Goal: Information Seeking & Learning: Find specific page/section

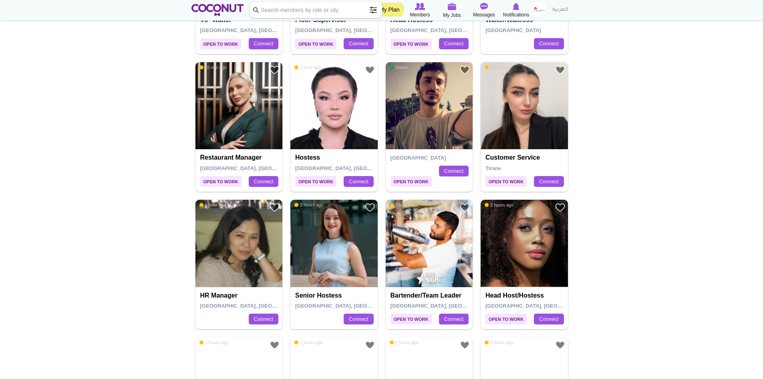
scroll to position [401, 0]
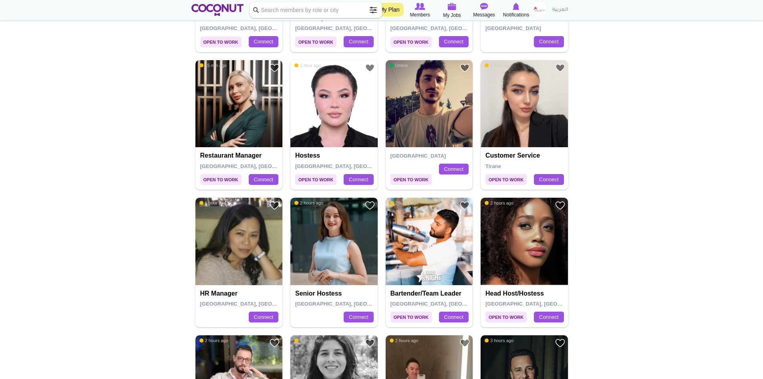
click at [229, 117] on img at bounding box center [238, 103] width 87 height 87
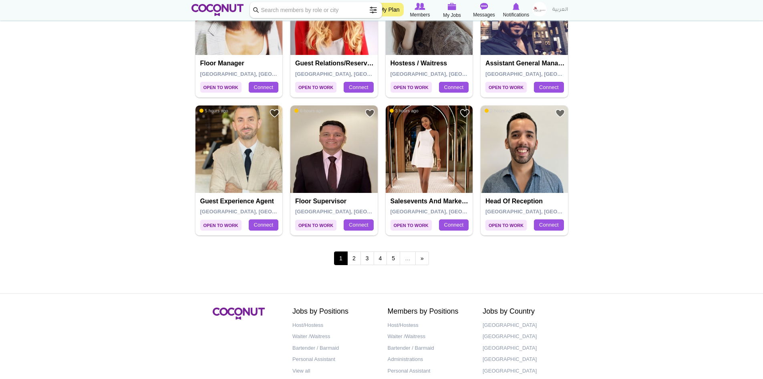
scroll to position [1361, 0]
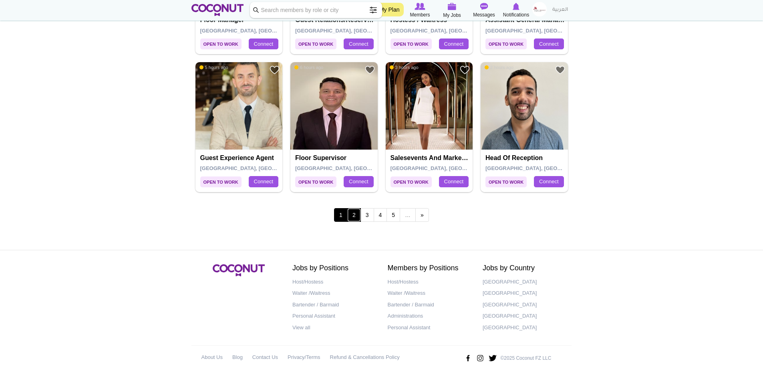
click at [354, 214] on link "2" at bounding box center [354, 215] width 14 height 14
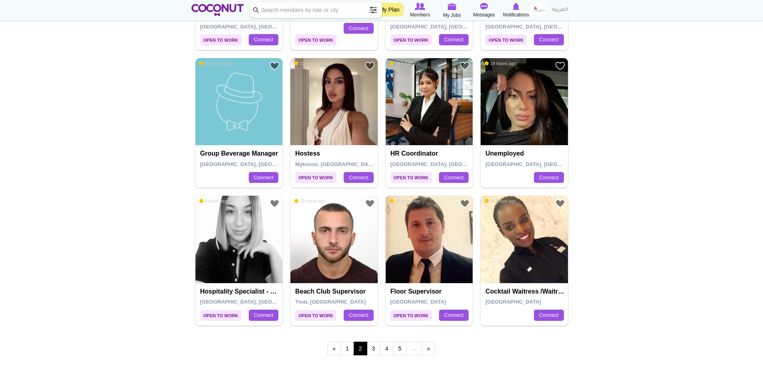
scroll to position [1242, 0]
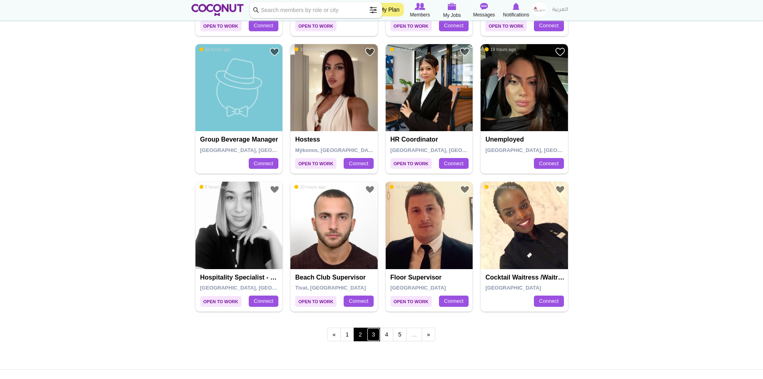
click at [373, 335] on link "3" at bounding box center [374, 334] width 14 height 14
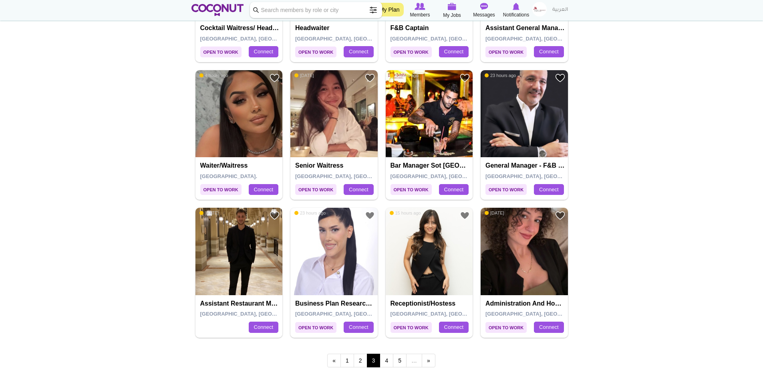
scroll to position [1242, 0]
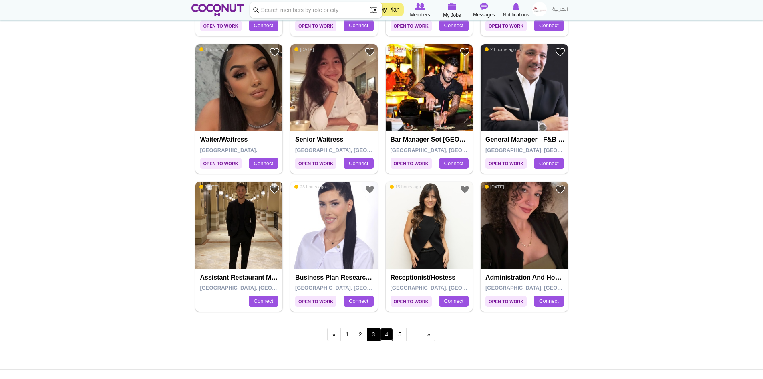
click at [388, 332] on link "4" at bounding box center [387, 334] width 14 height 14
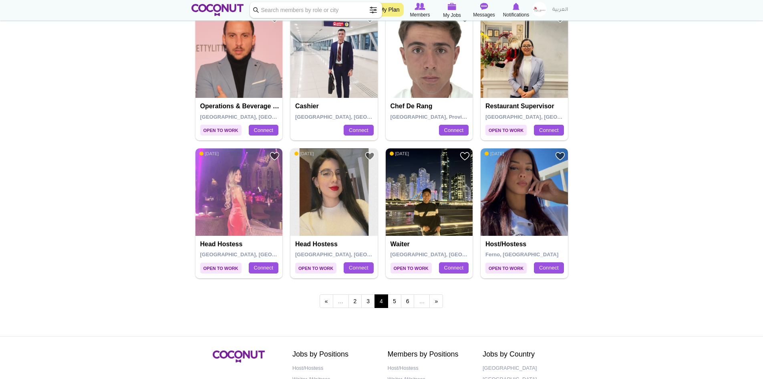
scroll to position [1282, 0]
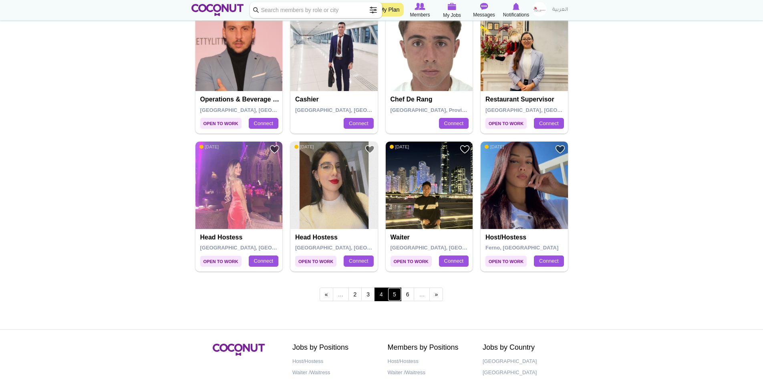
click at [395, 295] on link "5" at bounding box center [395, 294] width 14 height 14
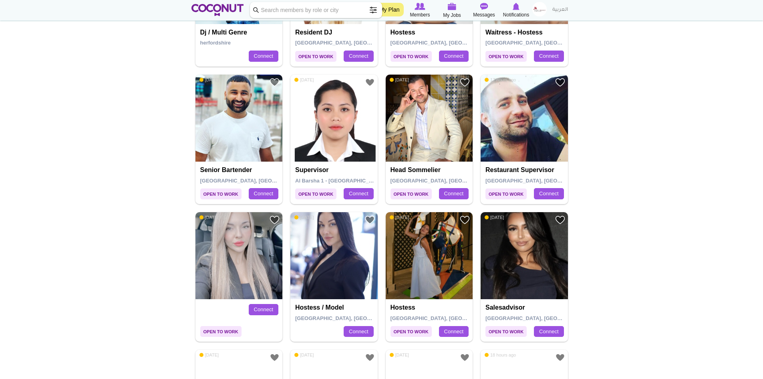
scroll to position [1082, 0]
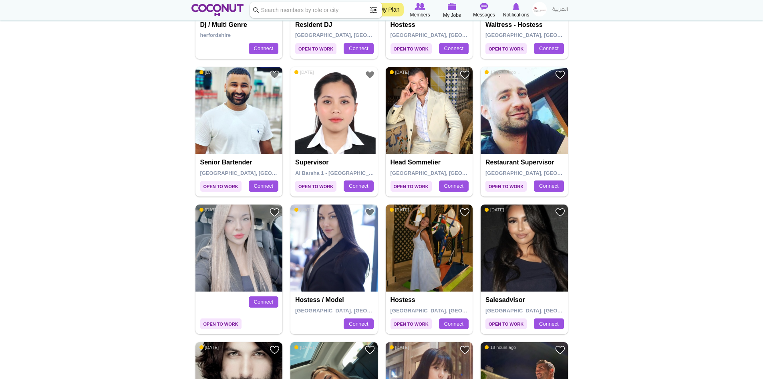
click at [328, 258] on img at bounding box center [333, 247] width 87 height 87
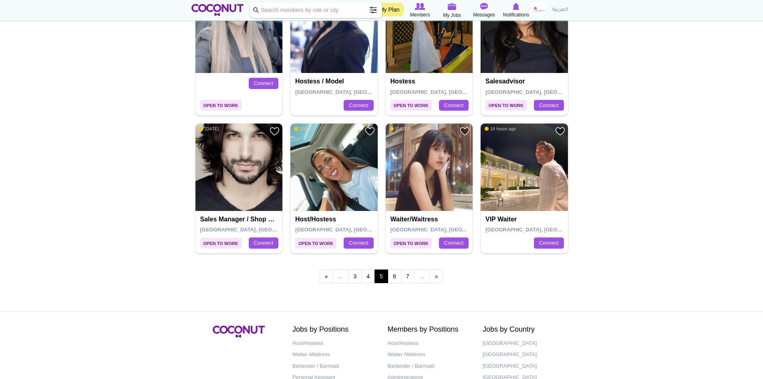
scroll to position [1322, 0]
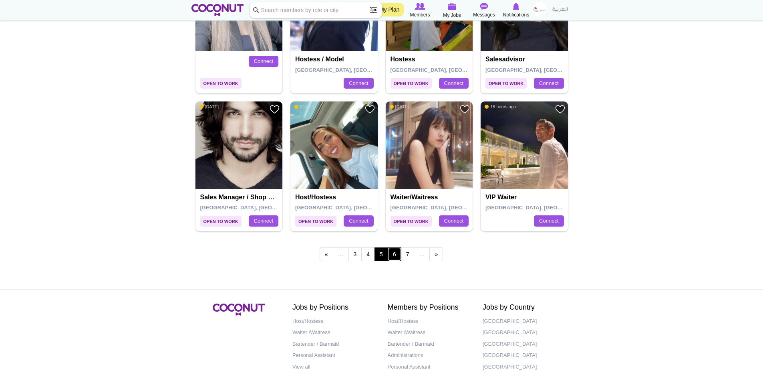
click at [392, 257] on link "6" at bounding box center [395, 254] width 14 height 14
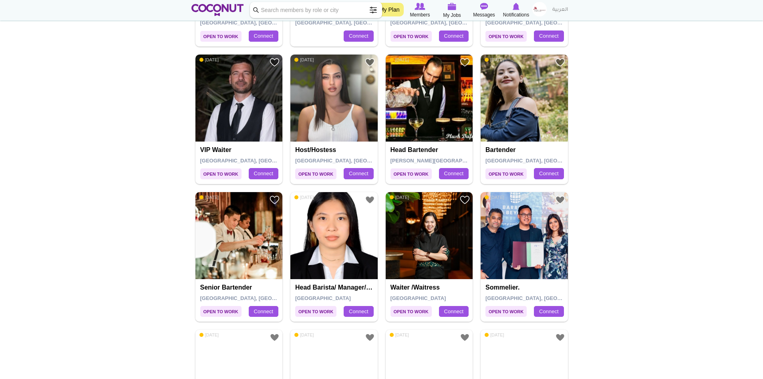
scroll to position [1242, 0]
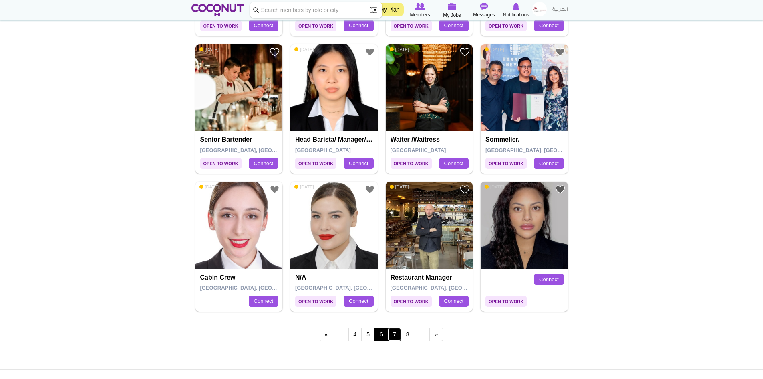
click at [393, 332] on link "7" at bounding box center [395, 334] width 14 height 14
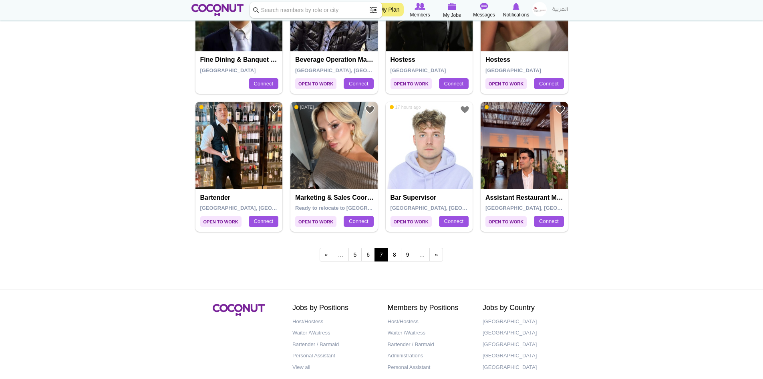
scroll to position [1322, 0]
click at [394, 258] on link "8" at bounding box center [395, 254] width 14 height 14
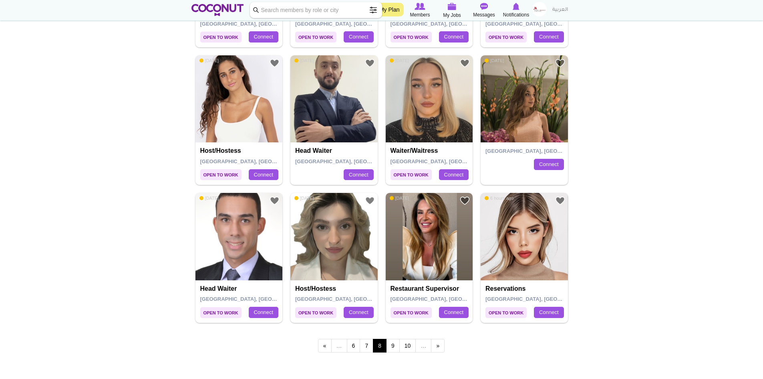
scroll to position [1242, 0]
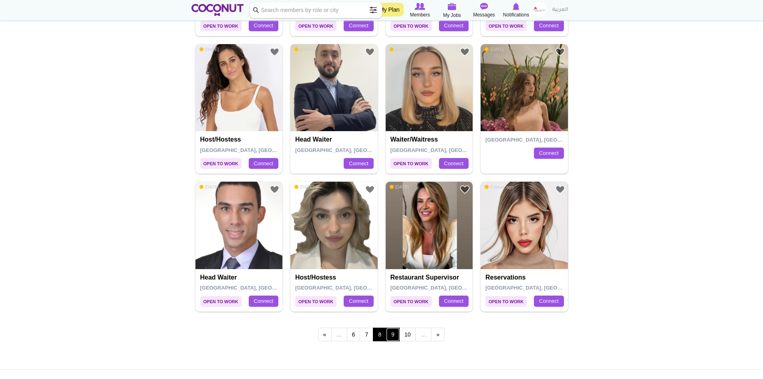
click at [392, 335] on link "9" at bounding box center [393, 334] width 14 height 14
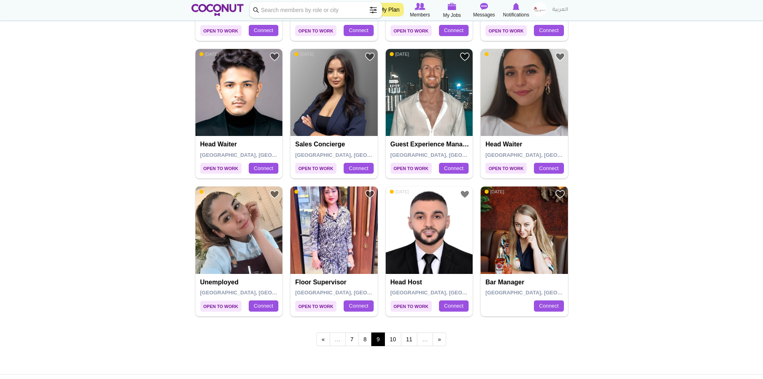
scroll to position [1242, 0]
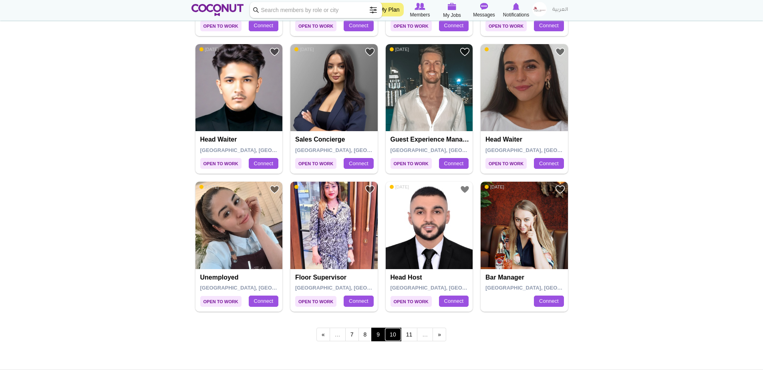
click at [393, 333] on link "10" at bounding box center [393, 334] width 17 height 14
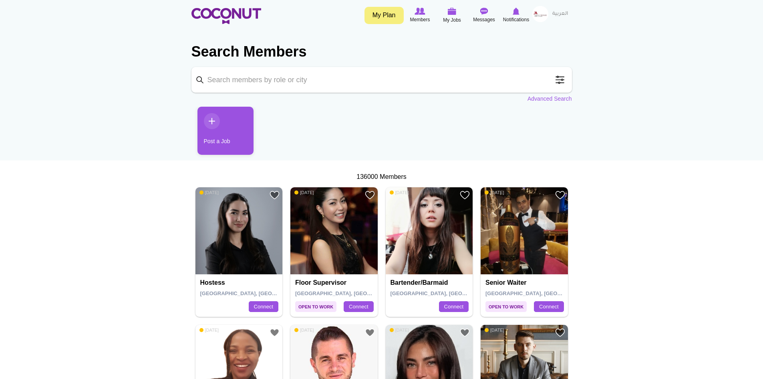
click at [562, 80] on span at bounding box center [560, 80] width 16 height 16
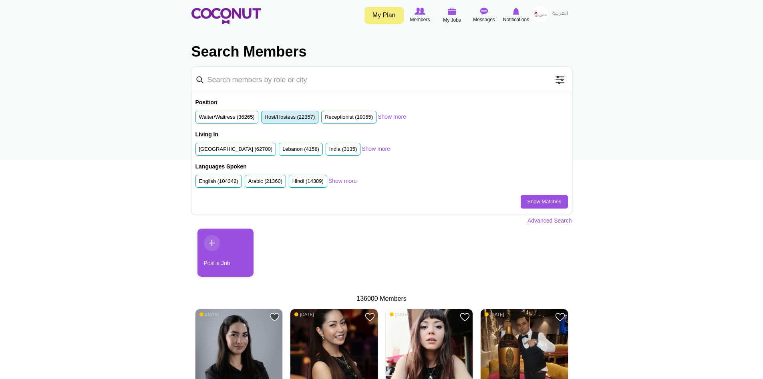
click at [292, 117] on label "Host/Hostess (22357)" at bounding box center [290, 117] width 50 height 8
click at [265, 119] on input "Host/Hostess (22357)" at bounding box center [265, 119] width 0 height 0
click at [345, 182] on link "Show more" at bounding box center [342, 181] width 28 height 8
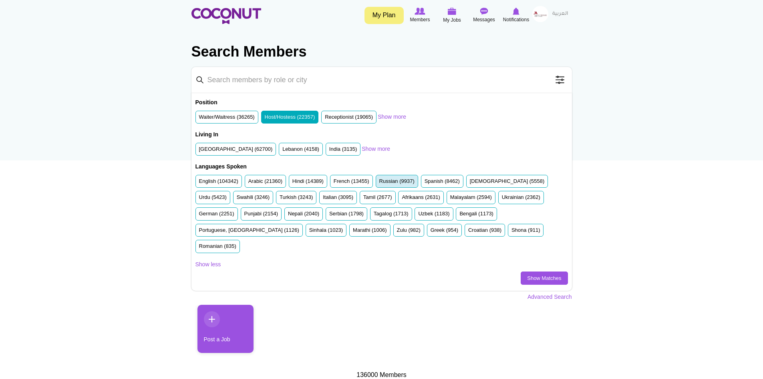
click at [393, 181] on label "Russian (9937)" at bounding box center [396, 181] width 35 height 8
click at [379, 183] on input "Russian (9937)" at bounding box center [379, 183] width 0 height 0
click at [445, 181] on label "Spanish (8462)" at bounding box center [442, 181] width 35 height 8
click at [425, 183] on input "Spanish (8462)" at bounding box center [425, 183] width 0 height 0
click at [502, 198] on label "Ukrainian (2362)" at bounding box center [521, 197] width 38 height 8
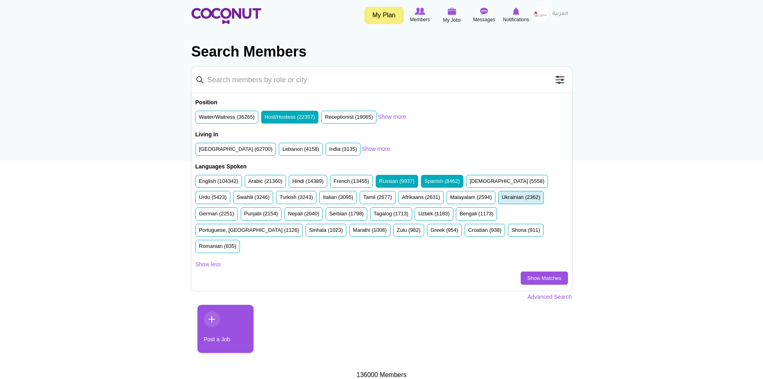
click at [502, 199] on input "Ukrainian (2362)" at bounding box center [502, 199] width 0 height 0
click at [280, 195] on label "Turkish (3243)" at bounding box center [296, 197] width 33 height 8
click at [280, 199] on input "Turkish (3243)" at bounding box center [280, 199] width 0 height 0
click at [329, 214] on label "Serbian (1798)" at bounding box center [346, 214] width 34 height 8
click at [329, 215] on input "Serbian (1798)" at bounding box center [329, 215] width 0 height 0
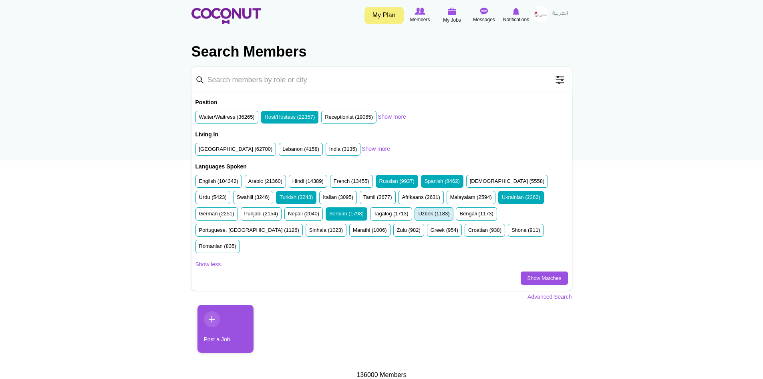
click at [418, 214] on label "Uzbek (1183)" at bounding box center [433, 214] width 31 height 8
click at [418, 215] on input "Uzbek (1183)" at bounding box center [418, 215] width 0 height 0
click at [236, 242] on label "Romanian (835)" at bounding box center [217, 246] width 37 height 8
click at [199, 248] on input "Romanian (835)" at bounding box center [199, 248] width 0 height 0
click at [468, 230] on label "Croatian (938)" at bounding box center [484, 230] width 33 height 8
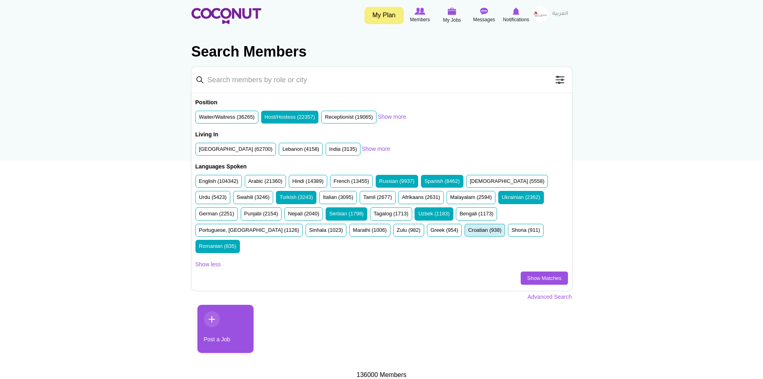
click at [468, 232] on input "Croatian (938)" at bounding box center [468, 232] width 0 height 0
click at [431, 230] on label "Greek (954)" at bounding box center [445, 230] width 28 height 8
click at [431, 232] on input "Greek (954)" at bounding box center [431, 232] width 0 height 0
click at [529, 271] on link "Show Matches" at bounding box center [544, 278] width 47 height 14
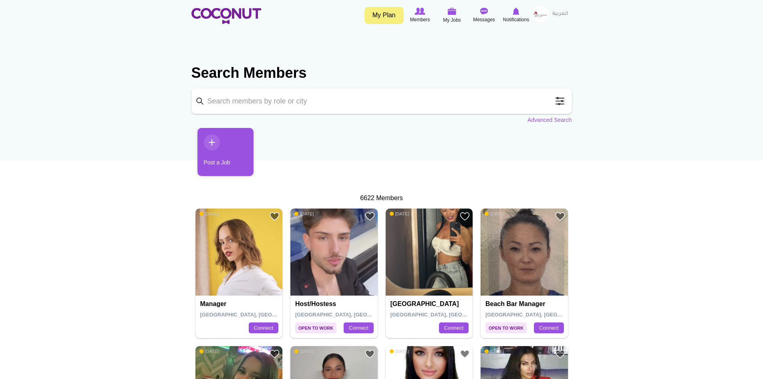
click at [274, 100] on input "Keyword" at bounding box center [381, 101] width 381 height 26
click at [559, 120] on link "Advanced Search" at bounding box center [550, 120] width 44 height 8
